Goal: Information Seeking & Learning: Find specific fact

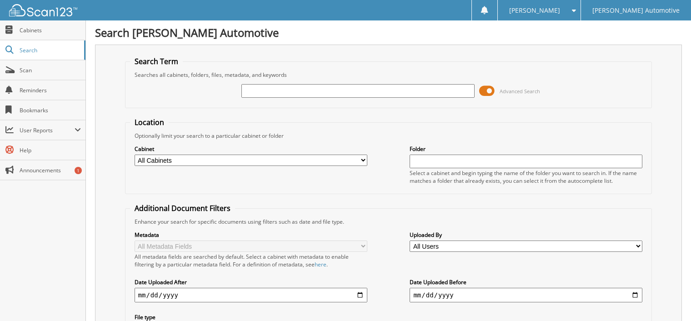
click at [273, 89] on input "text" at bounding box center [357, 91] width 233 height 14
type input "640530"
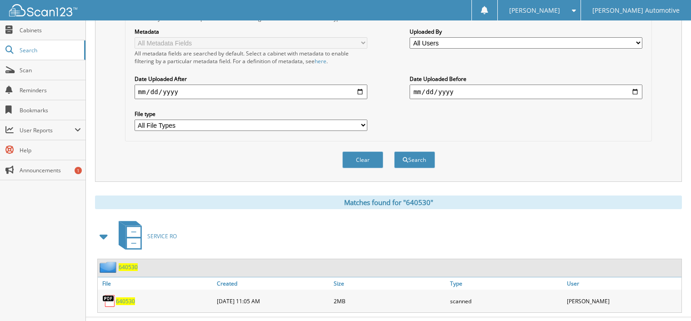
scroll to position [213, 0]
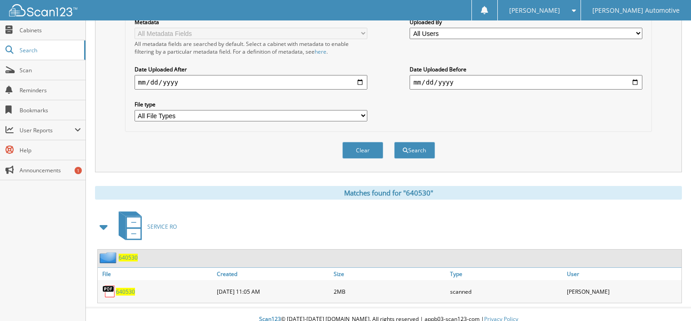
click at [129, 254] on span "640530" at bounding box center [128, 258] width 19 height 8
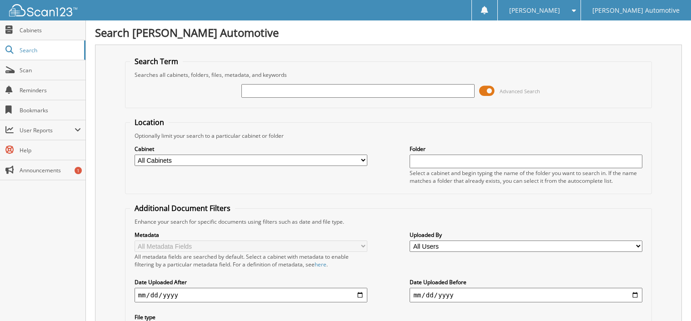
click at [269, 89] on input "text" at bounding box center [357, 91] width 233 height 14
type input "592068"
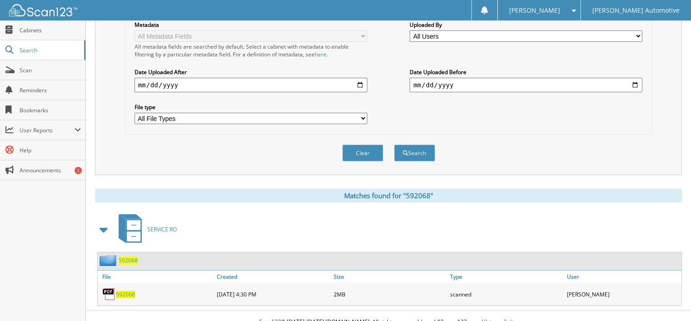
scroll to position [213, 0]
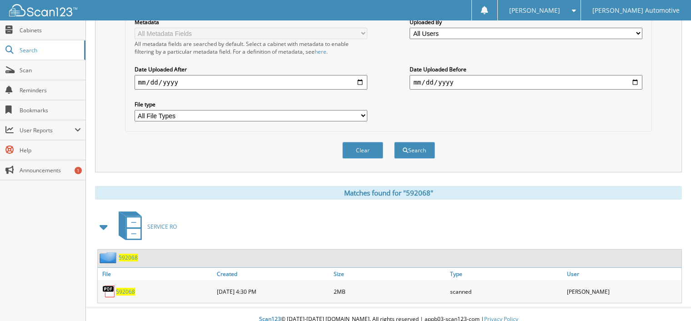
click at [128, 254] on span "592068" at bounding box center [128, 258] width 19 height 8
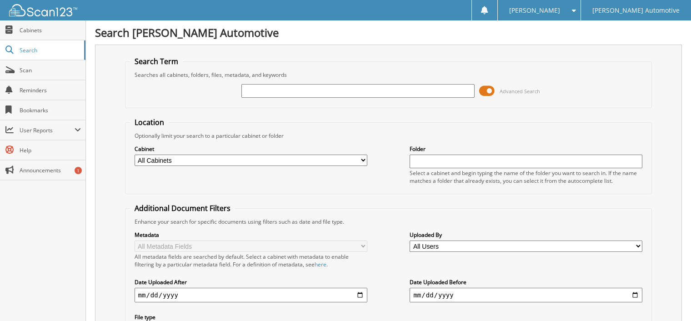
click at [271, 90] on input "text" at bounding box center [357, 91] width 233 height 14
type input "591417"
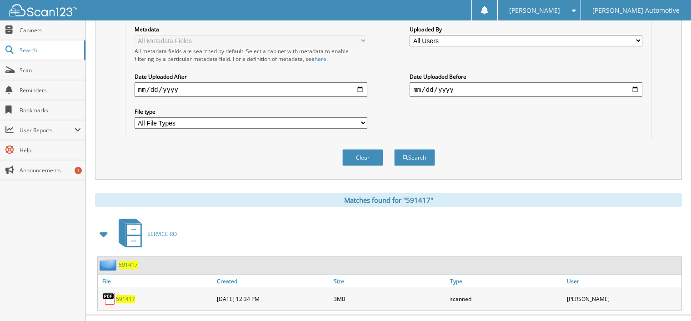
scroll to position [213, 0]
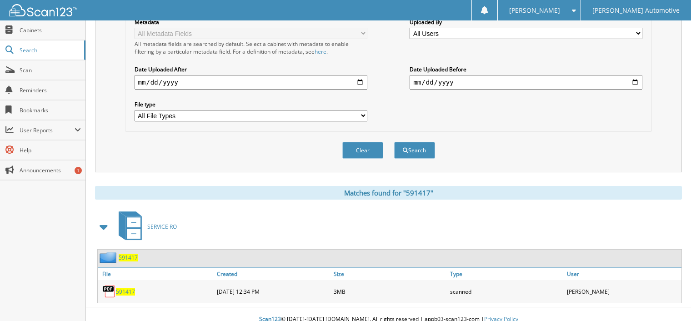
click at [123, 254] on span "591417" at bounding box center [128, 258] width 19 height 8
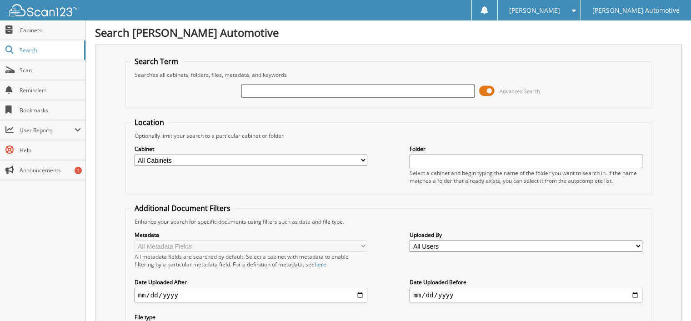
click at [270, 89] on input "text" at bounding box center [357, 91] width 233 height 14
type input "591555"
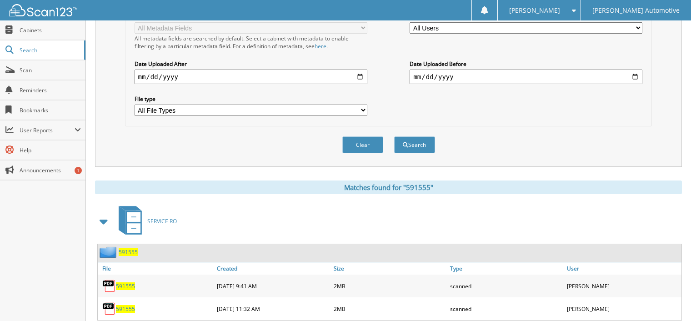
scroll to position [236, 0]
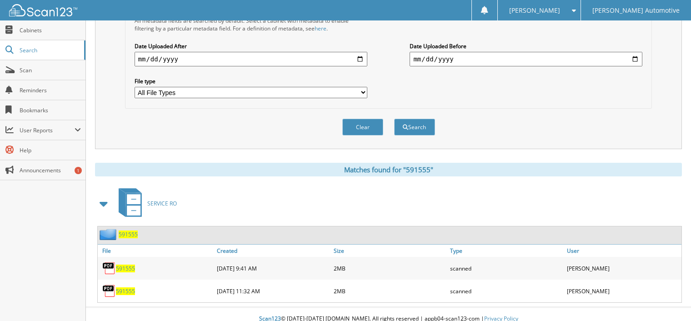
click at [131, 231] on span "591555" at bounding box center [128, 235] width 19 height 8
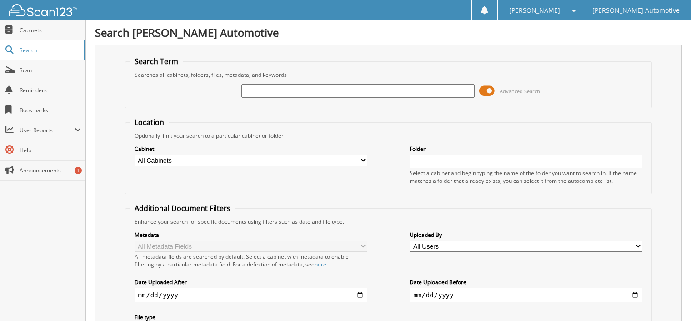
click at [266, 93] on input "text" at bounding box center [357, 91] width 233 height 14
type input "591656"
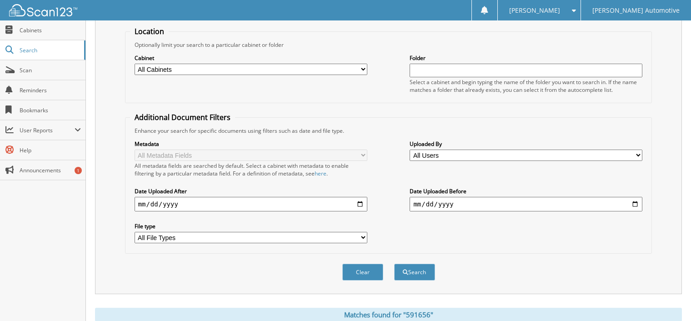
scroll to position [182, 0]
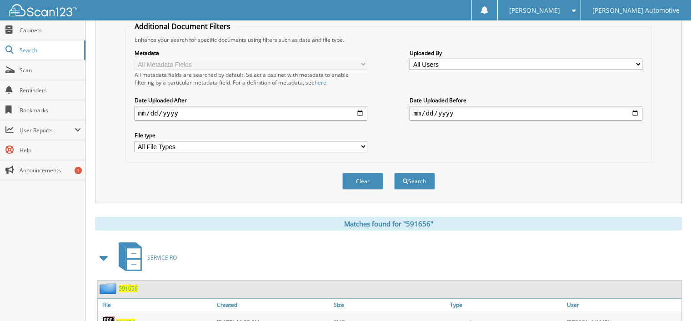
click at [132, 285] on span "591656" at bounding box center [128, 289] width 19 height 8
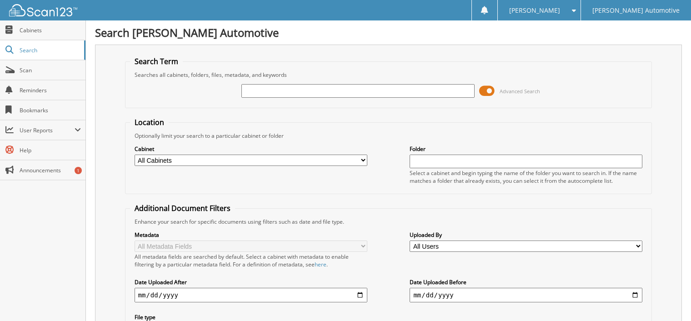
click at [250, 90] on input "text" at bounding box center [357, 91] width 233 height 14
type input "591908"
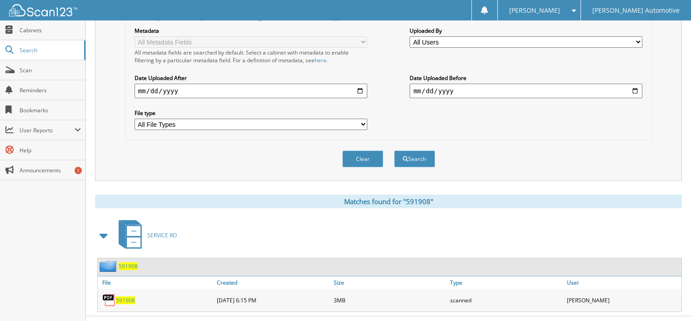
scroll to position [213, 0]
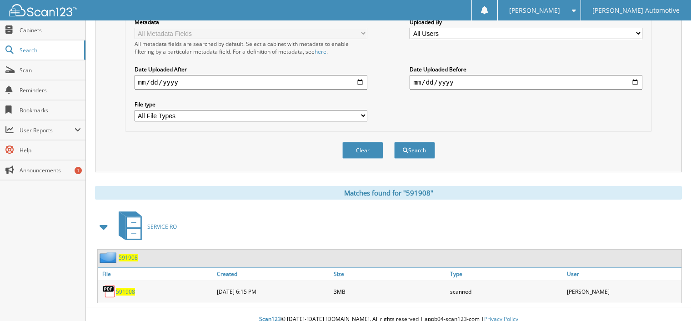
click at [125, 254] on span "591908" at bounding box center [128, 258] width 19 height 8
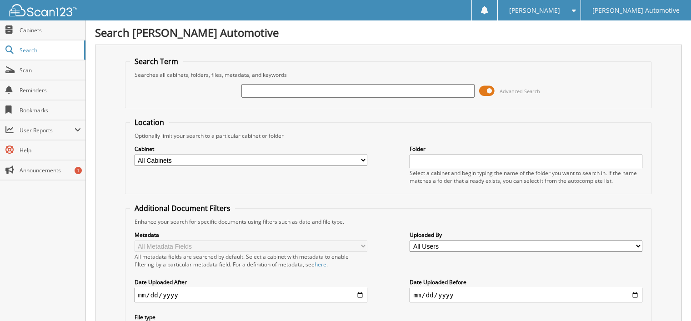
click at [262, 90] on input "text" at bounding box center [357, 91] width 233 height 14
type input "591656"
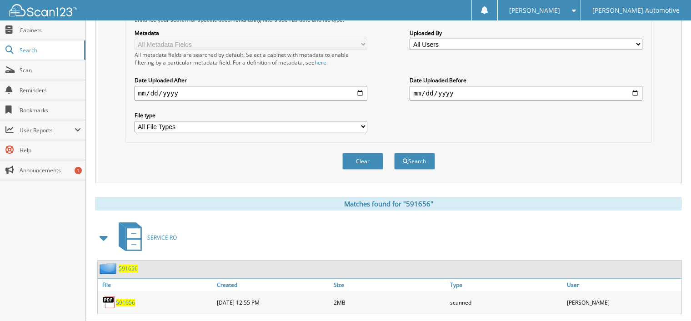
scroll to position [213, 0]
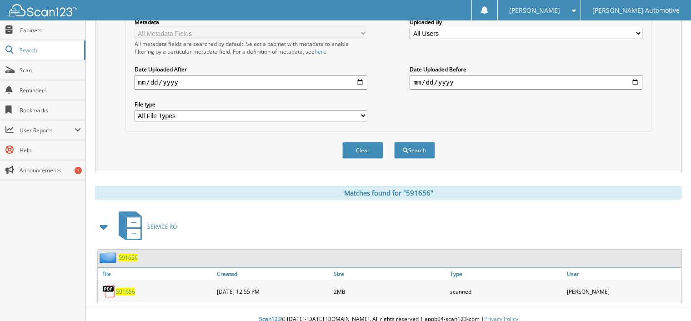
click at [131, 254] on span "591656" at bounding box center [128, 258] width 19 height 8
